Goal: Find specific page/section: Find specific page/section

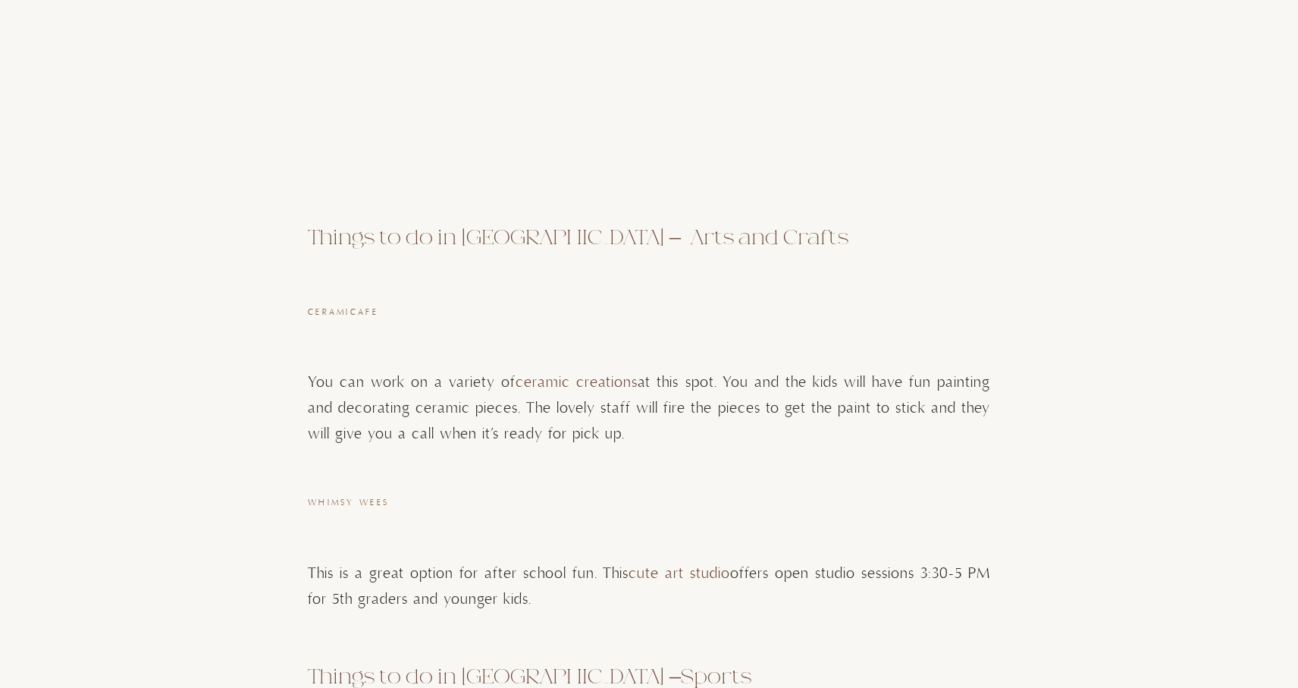
scroll to position [3405, 0]
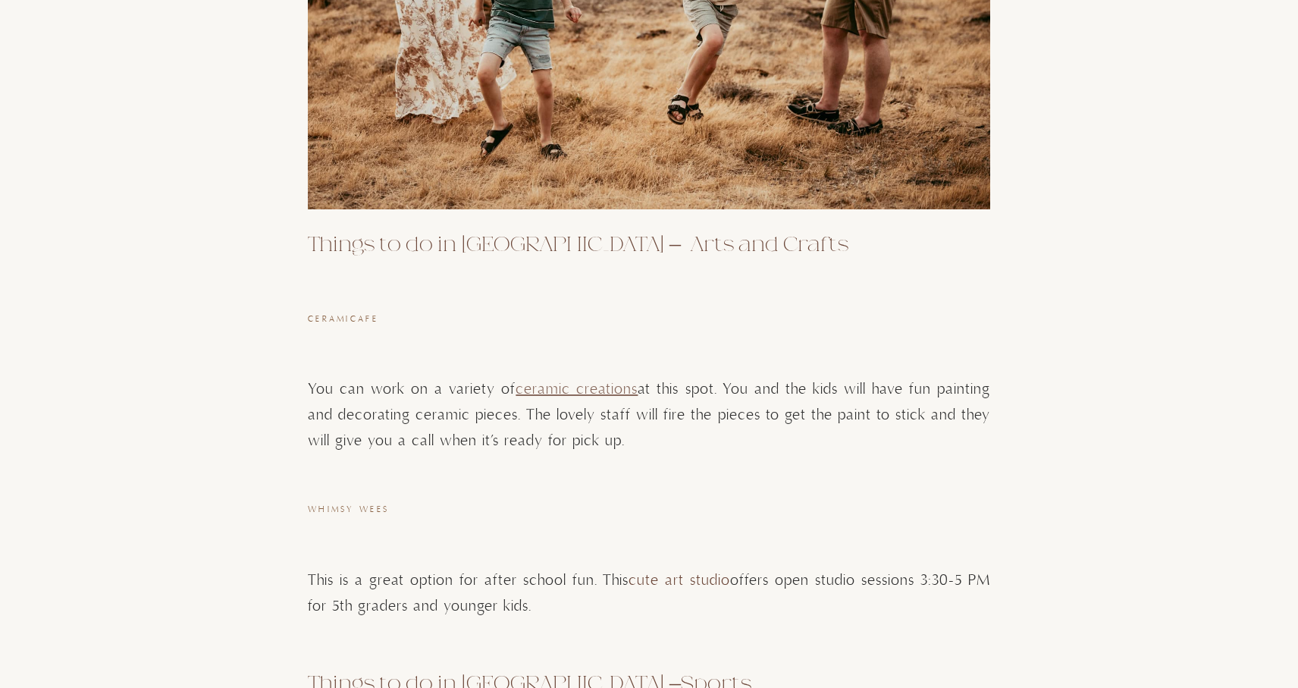
click at [571, 380] on link "ceramic creations" at bounding box center [577, 389] width 122 height 19
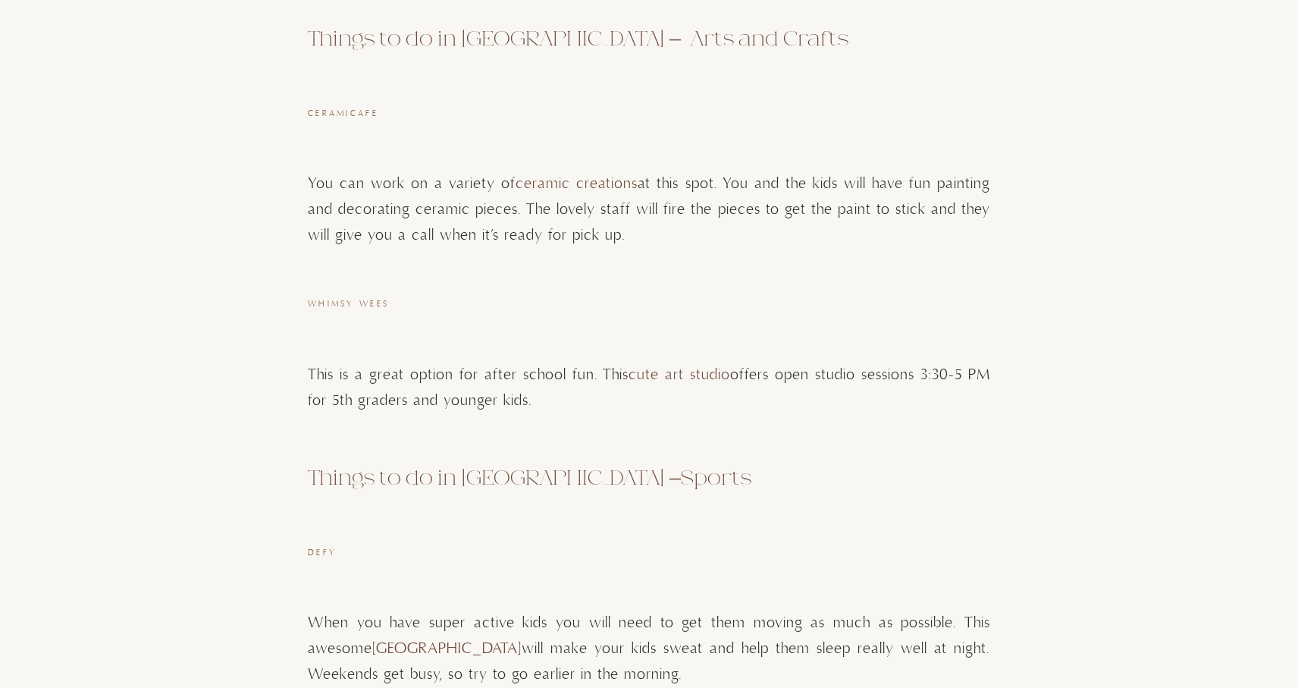
scroll to position [3555, 0]
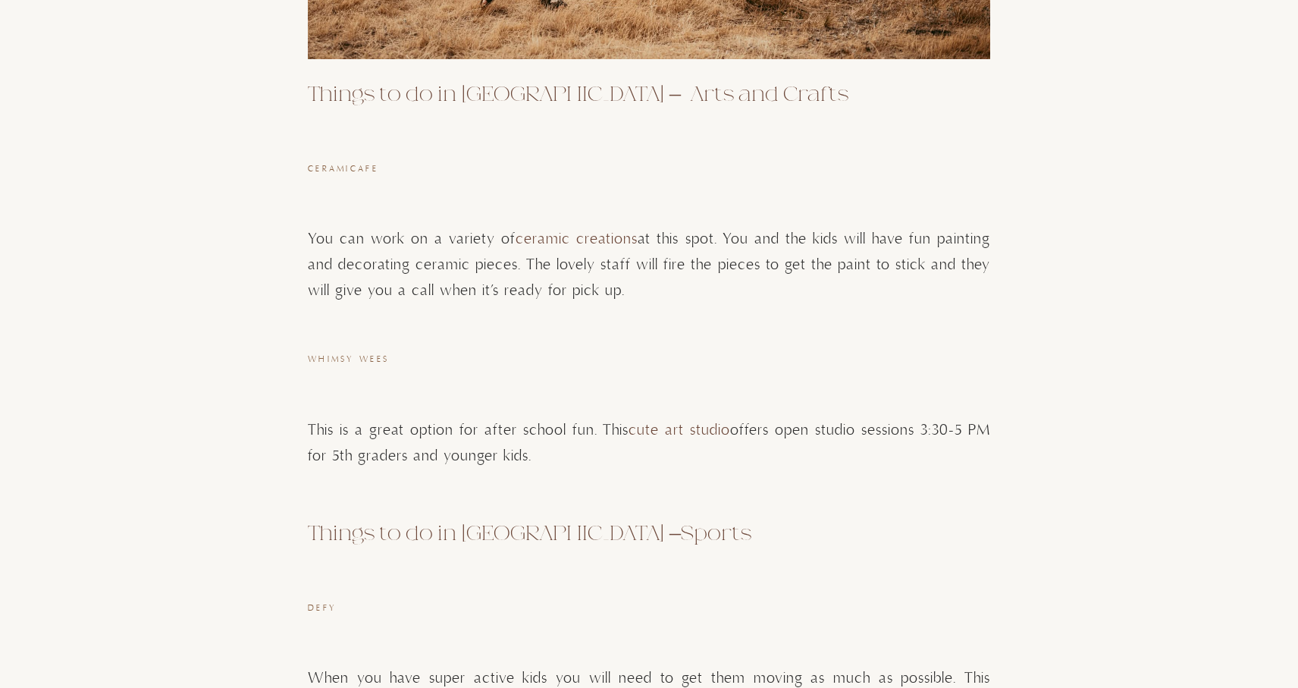
click at [348, 354] on span "Whimsy Wees" at bounding box center [348, 359] width 81 height 11
click at [330, 354] on span "Whimsy Wees" at bounding box center [348, 359] width 81 height 11
click at [359, 354] on span "Whimsy Wees" at bounding box center [348, 359] width 81 height 11
